Goal: Task Accomplishment & Management: Manage account settings

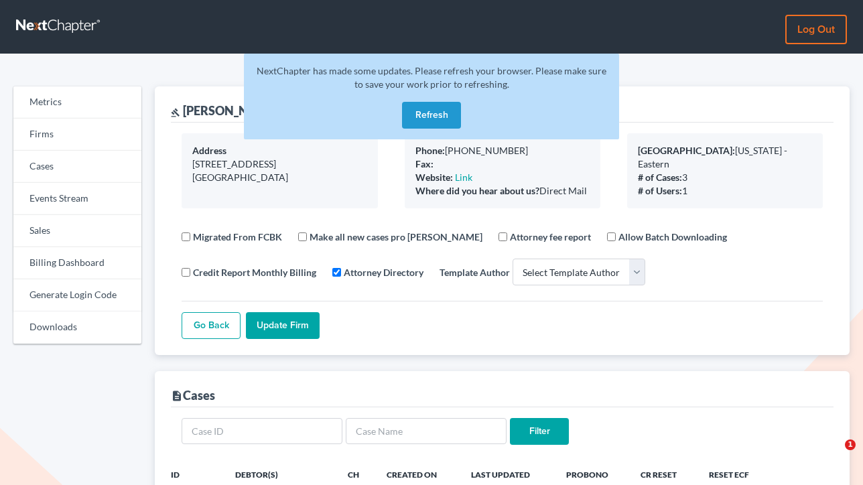
select select
click at [809, 34] on link "Log out" at bounding box center [816, 29] width 62 height 29
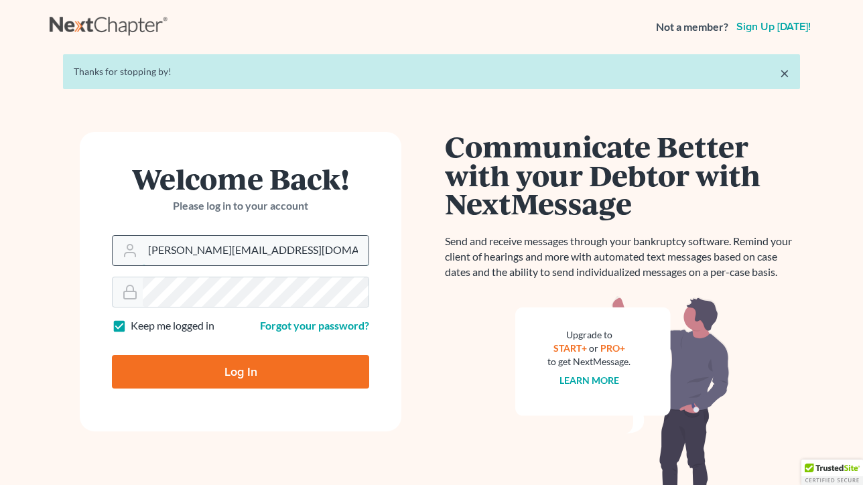
click at [279, 249] on input "[PERSON_NAME][EMAIL_ADDRESS][DOMAIN_NAME]" at bounding box center [256, 250] width 226 height 29
type input "[EMAIL_ADDRESS][DOMAIN_NAME]"
click at [224, 375] on input "Log In" at bounding box center [240, 371] width 257 height 33
type input "Thinking..."
